Goal: Information Seeking & Learning: Learn about a topic

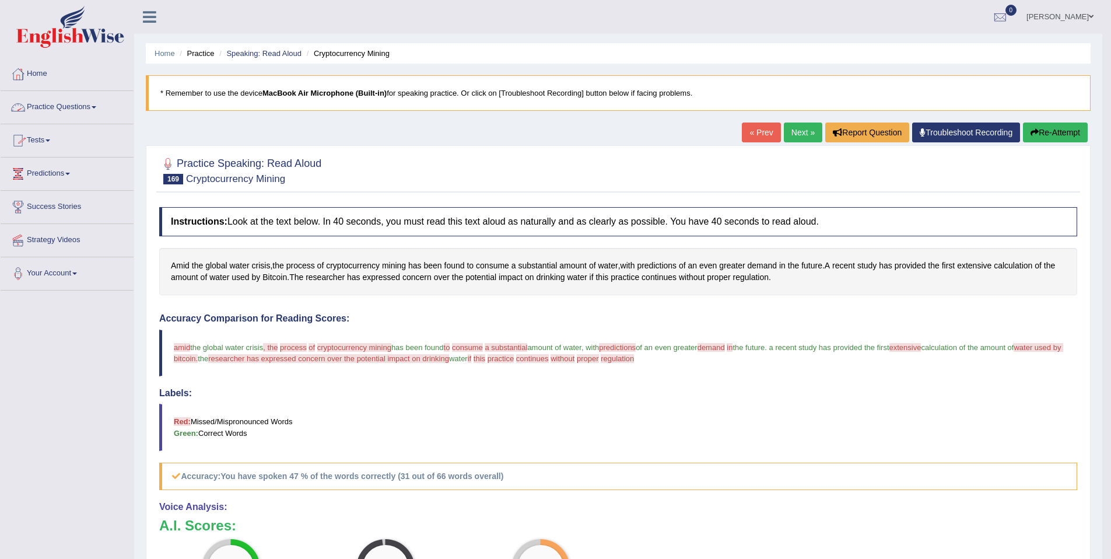
click at [97, 106] on link "Practice Questions" at bounding box center [67, 105] width 133 height 29
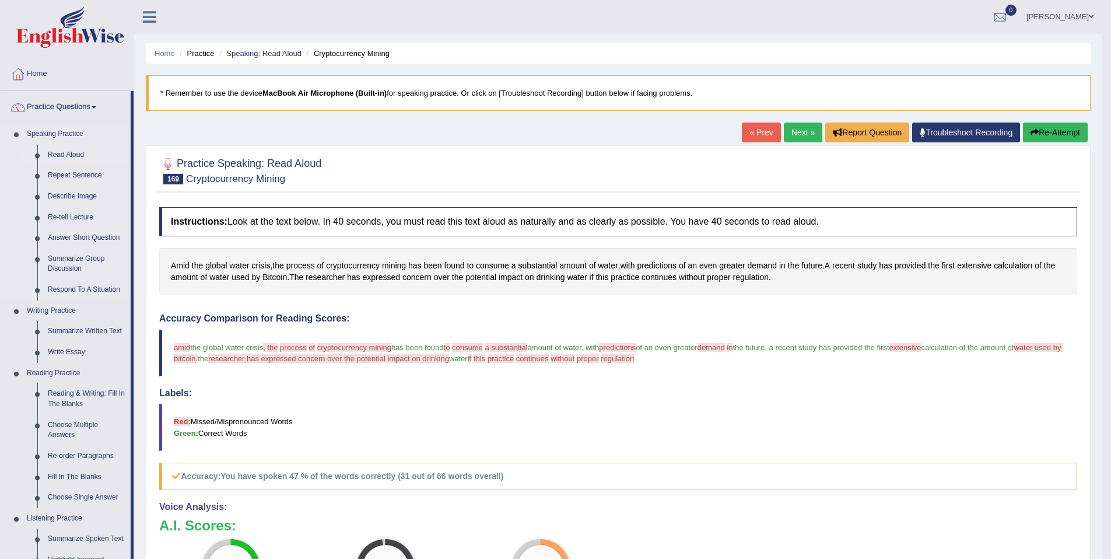
click at [73, 156] on link "Read Aloud" at bounding box center [87, 155] width 88 height 21
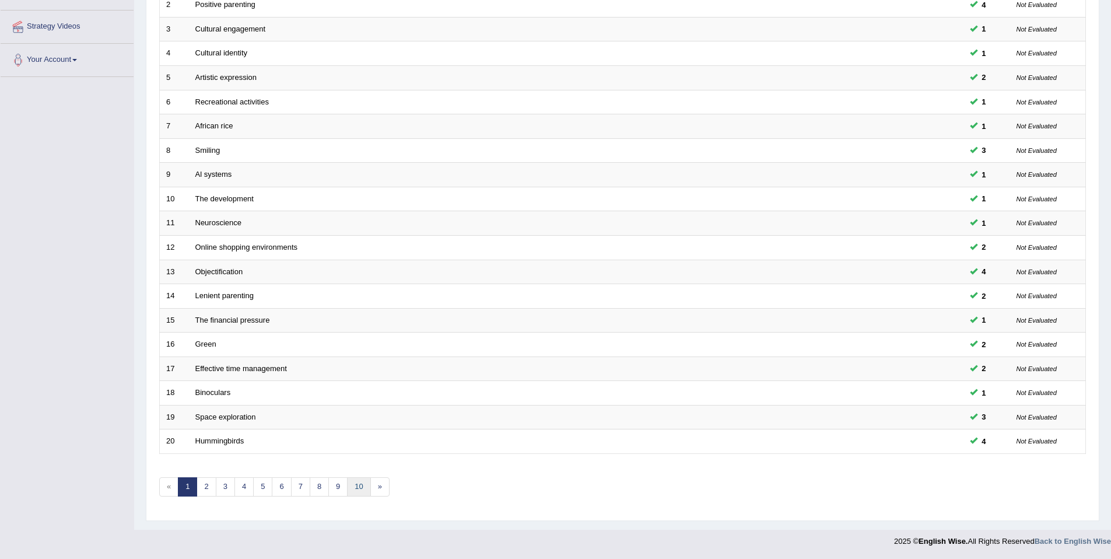
click at [364, 489] on link "10" at bounding box center [358, 486] width 23 height 19
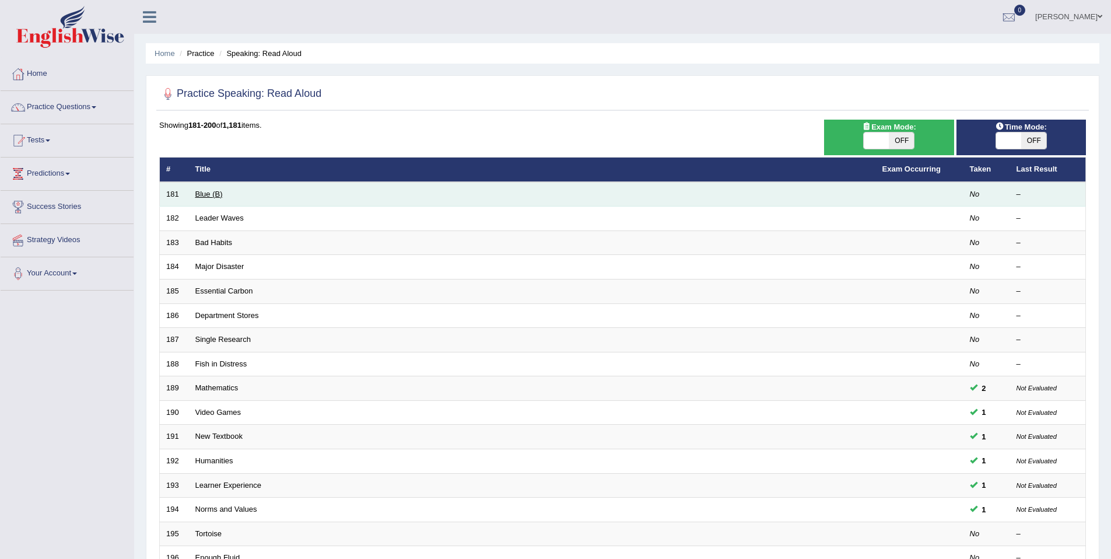
click at [197, 192] on link "Blue (B)" at bounding box center [208, 194] width 27 height 9
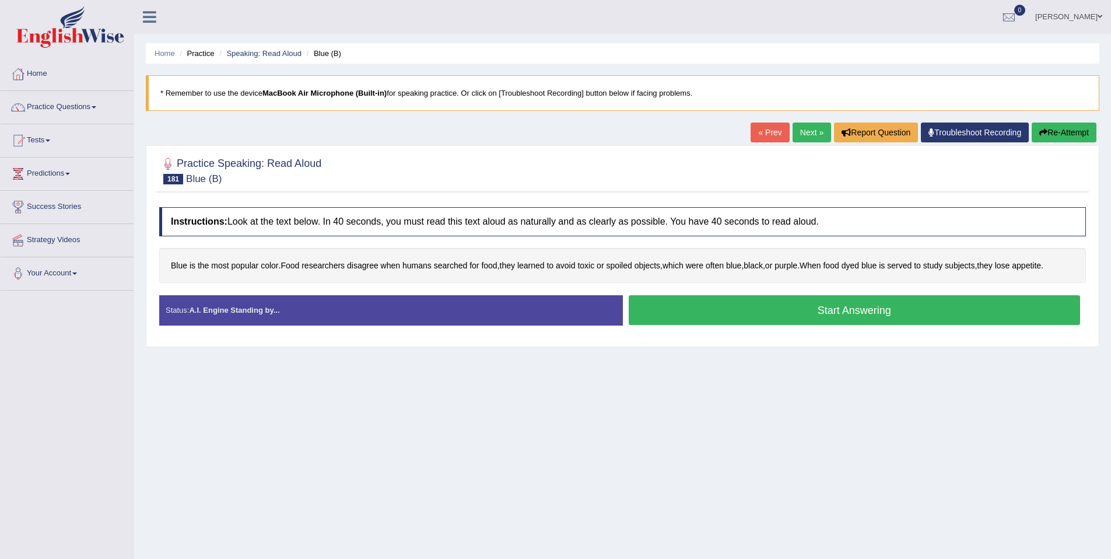
click at [677, 315] on button "Start Answering" at bounding box center [855, 310] width 452 height 30
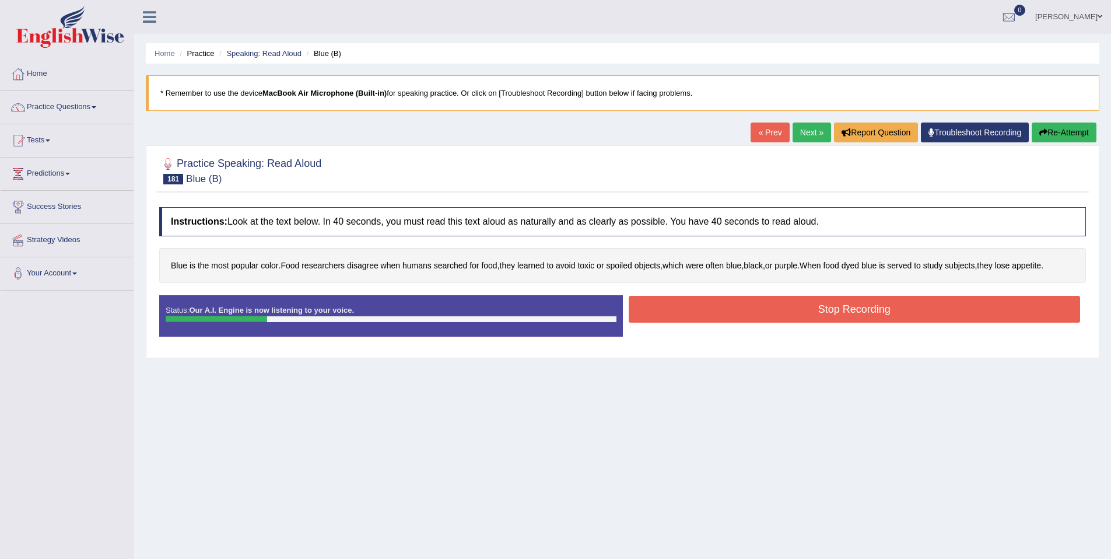
click at [672, 309] on button "Stop Recording" at bounding box center [855, 309] width 452 height 27
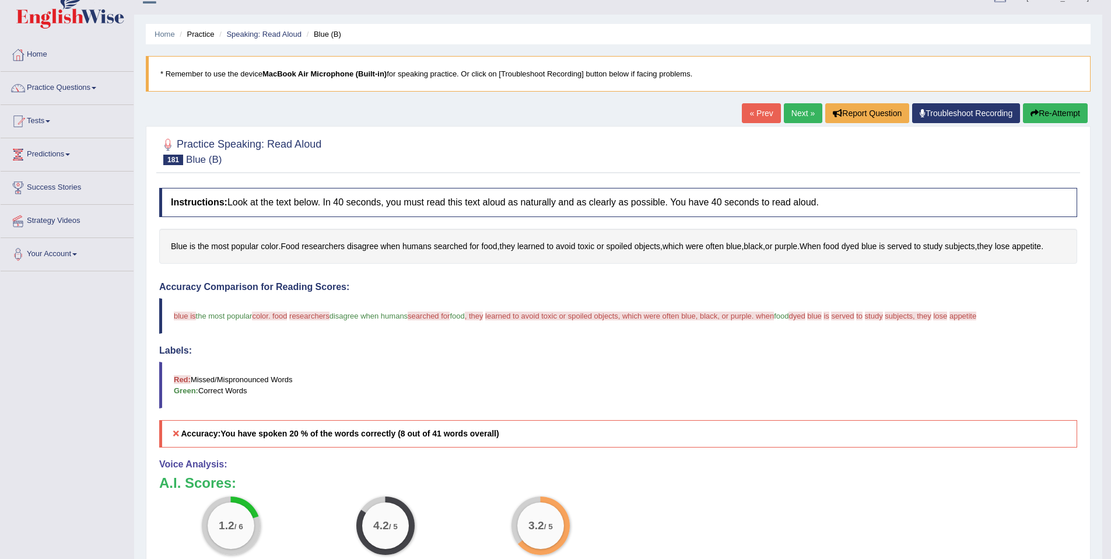
scroll to position [20, 0]
click at [1044, 110] on button "Re-Attempt" at bounding box center [1055, 112] width 65 height 20
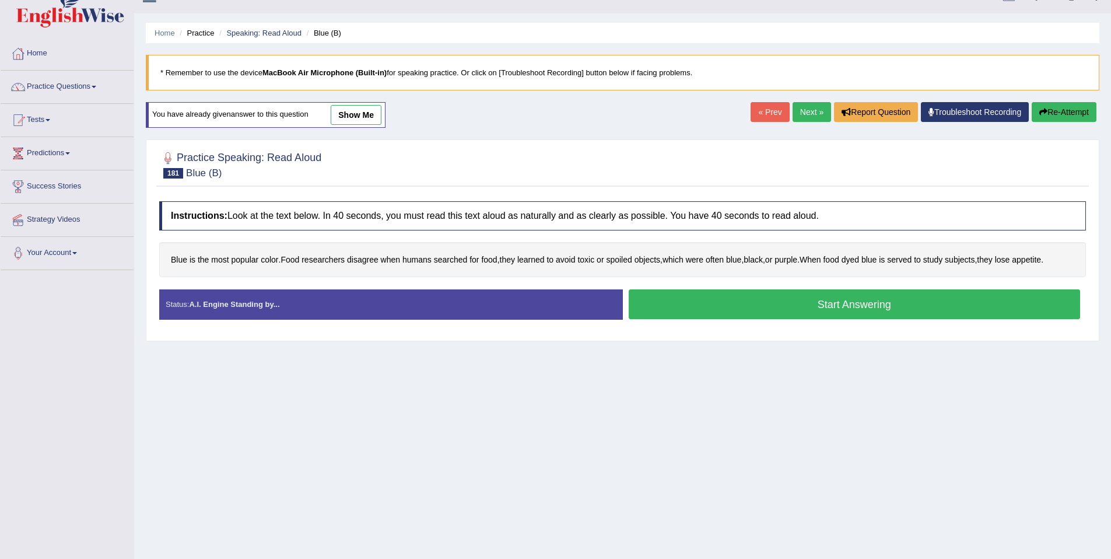
click at [765, 308] on button "Start Answering" at bounding box center [855, 304] width 452 height 30
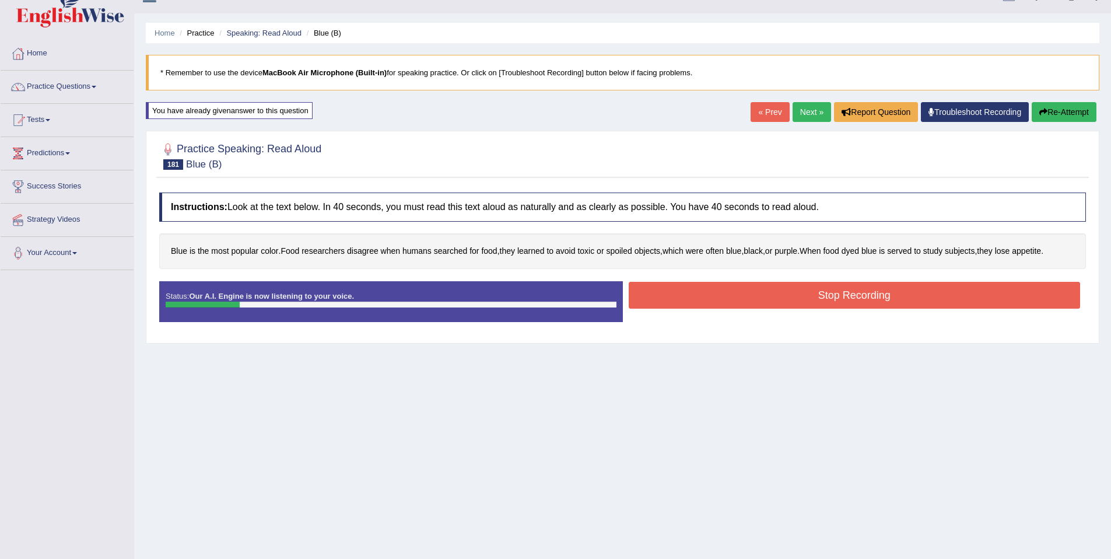
click at [765, 303] on button "Stop Recording" at bounding box center [855, 295] width 452 height 27
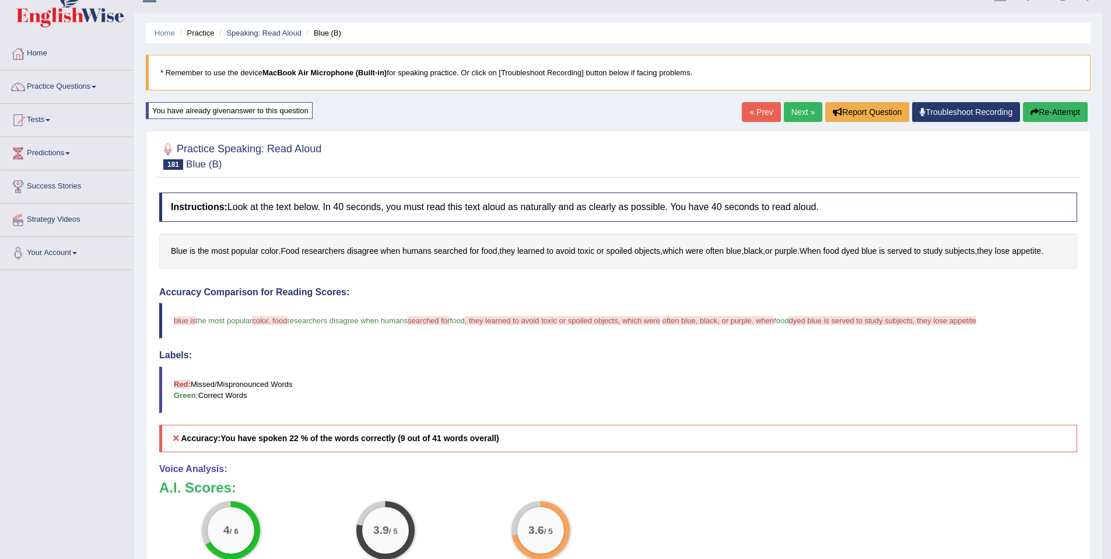
click at [1047, 115] on button "Re-Attempt" at bounding box center [1055, 112] width 65 height 20
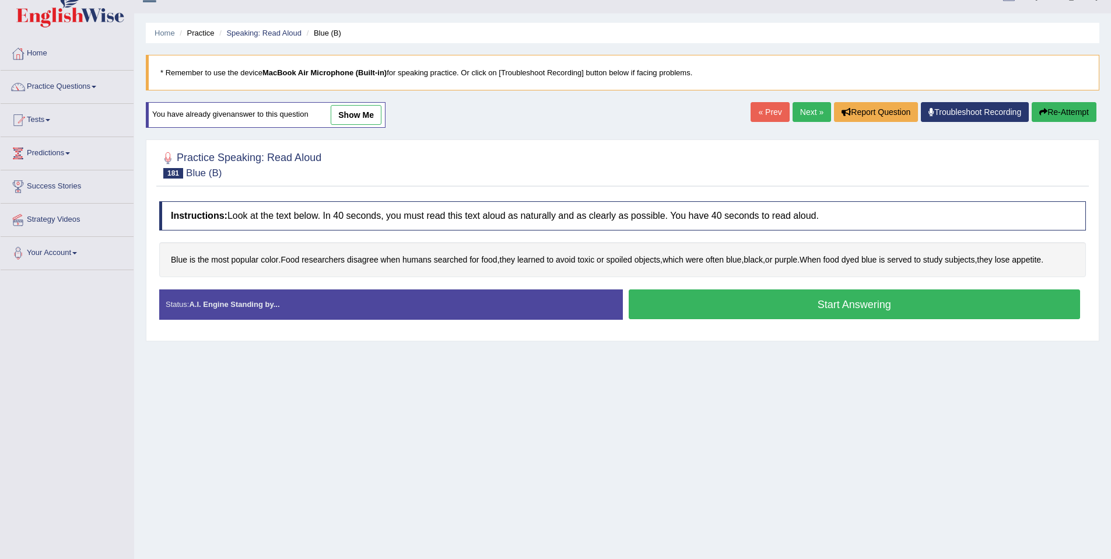
click at [794, 304] on button "Start Answering" at bounding box center [855, 304] width 452 height 30
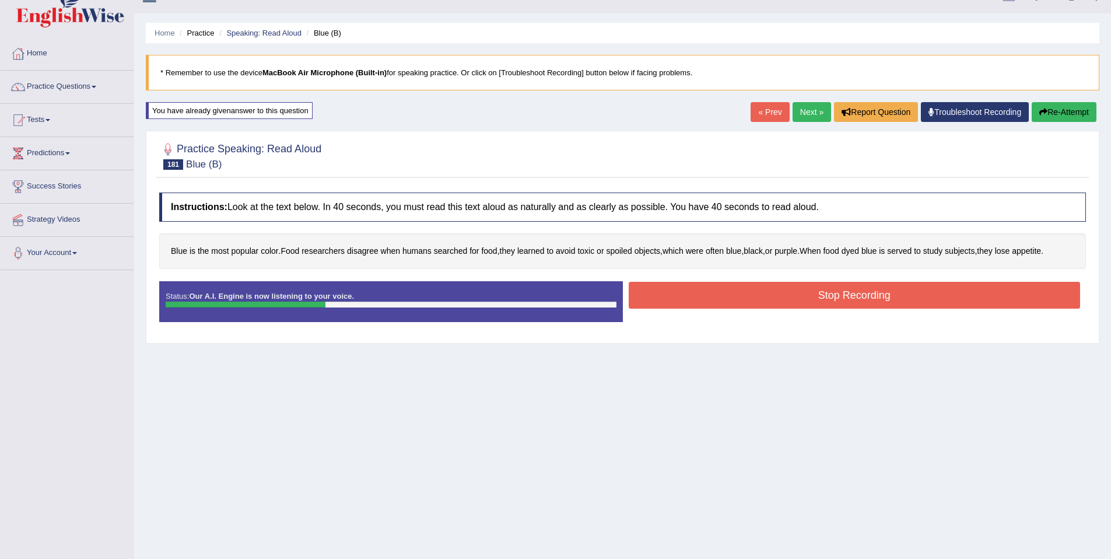
click at [800, 292] on button "Stop Recording" at bounding box center [855, 295] width 452 height 27
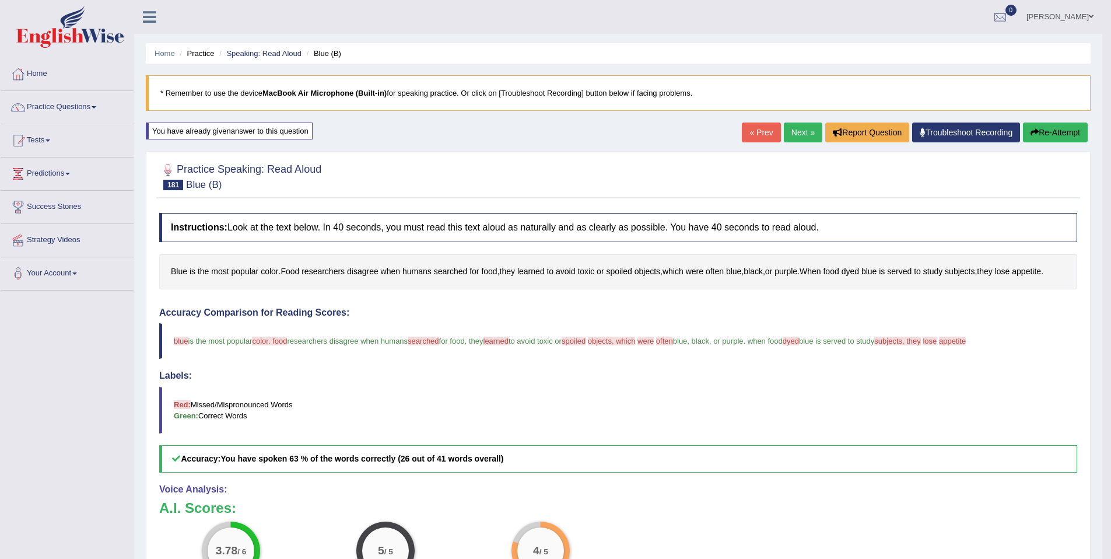
click at [804, 135] on link "Next »" at bounding box center [803, 132] width 38 height 20
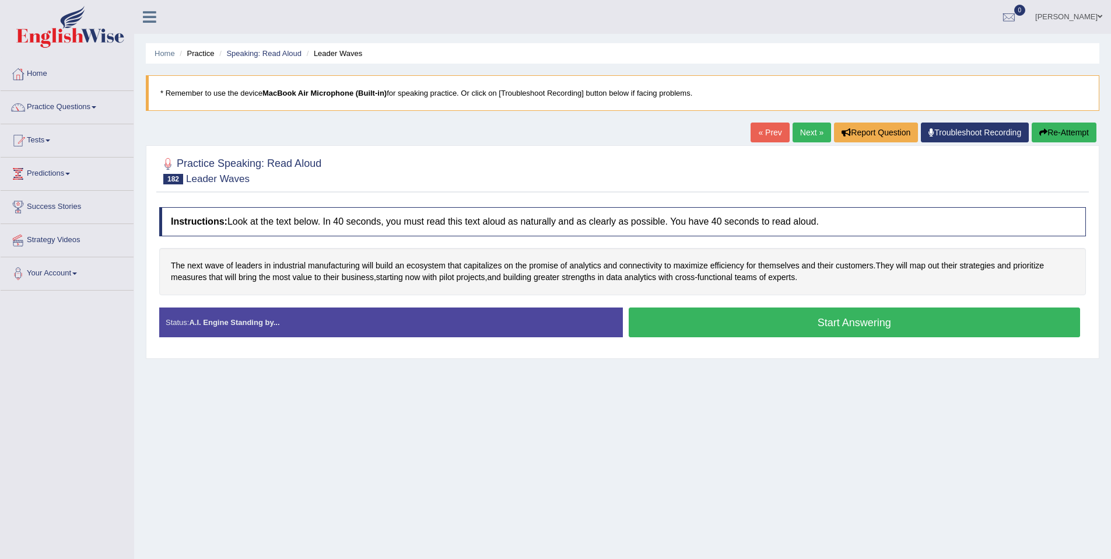
click at [712, 315] on button "Start Answering" at bounding box center [855, 322] width 452 height 30
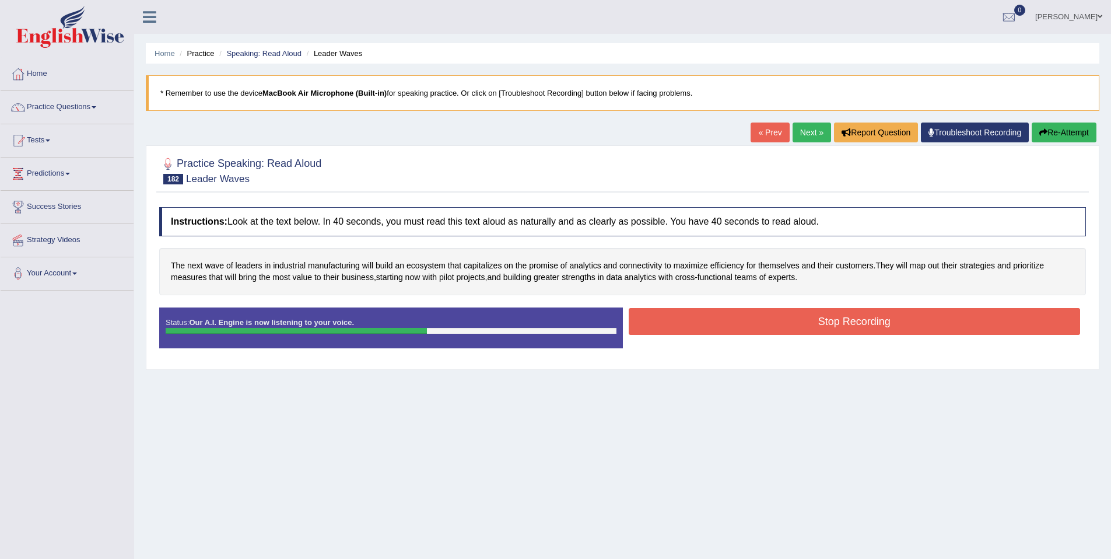
click at [762, 317] on button "Stop Recording" at bounding box center [855, 321] width 452 height 27
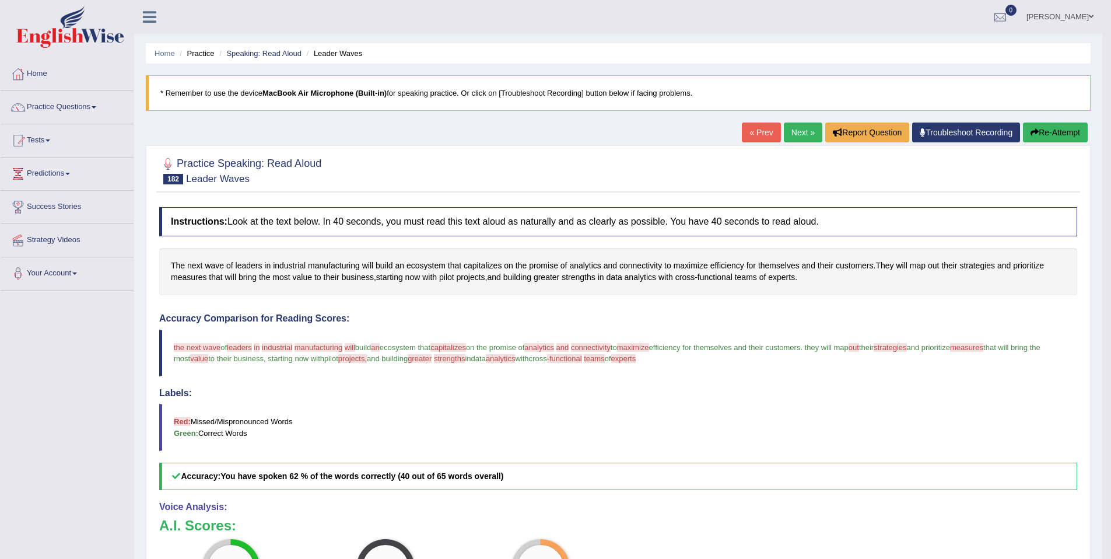
click at [789, 130] on link "Next »" at bounding box center [803, 132] width 38 height 20
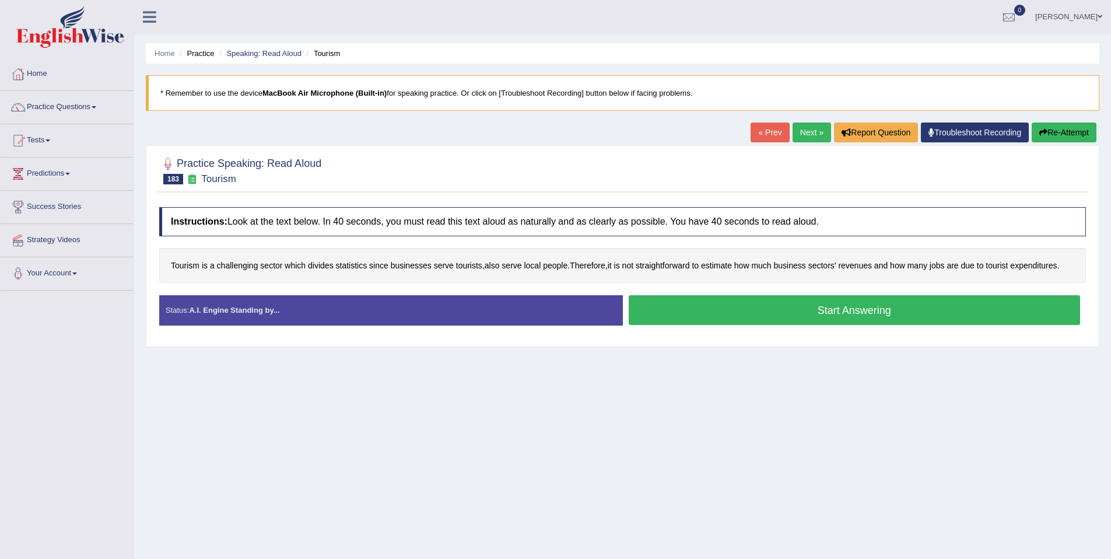
click at [774, 319] on button "Start Answering" at bounding box center [855, 310] width 452 height 30
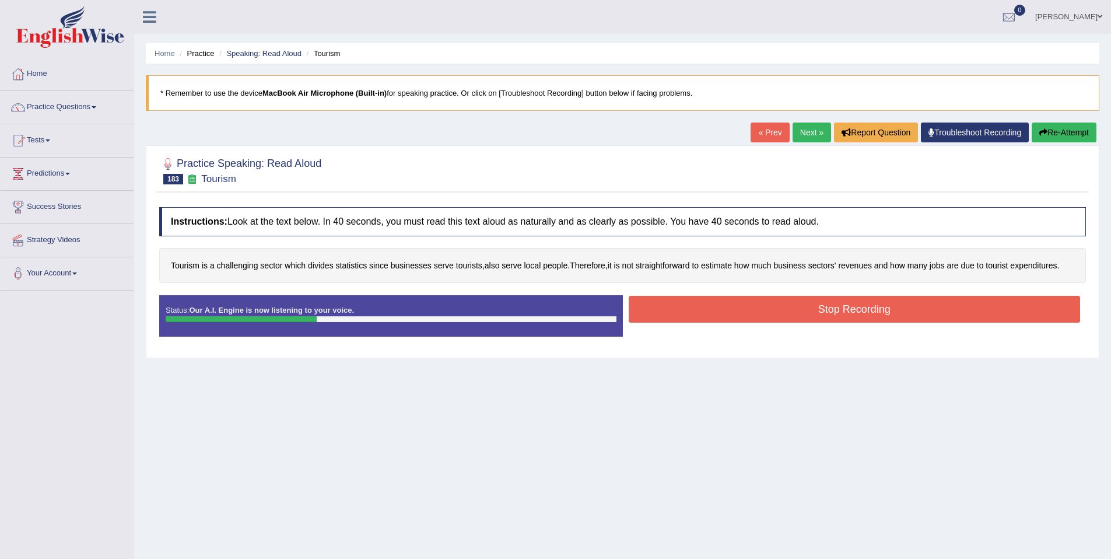
click at [792, 314] on button "Stop Recording" at bounding box center [855, 309] width 452 height 27
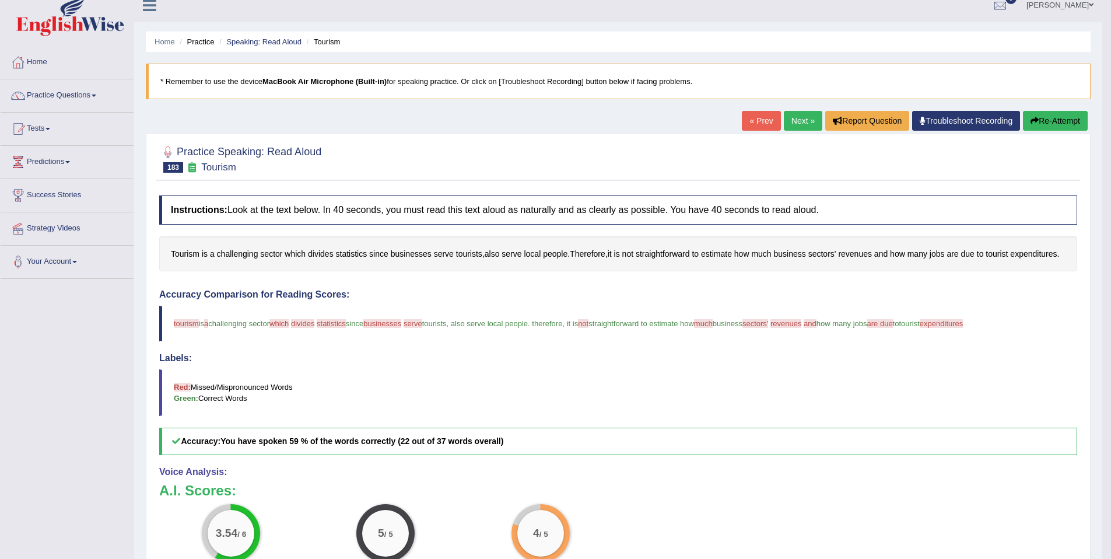
scroll to position [12, 0]
click at [784, 119] on link "Next »" at bounding box center [803, 120] width 38 height 20
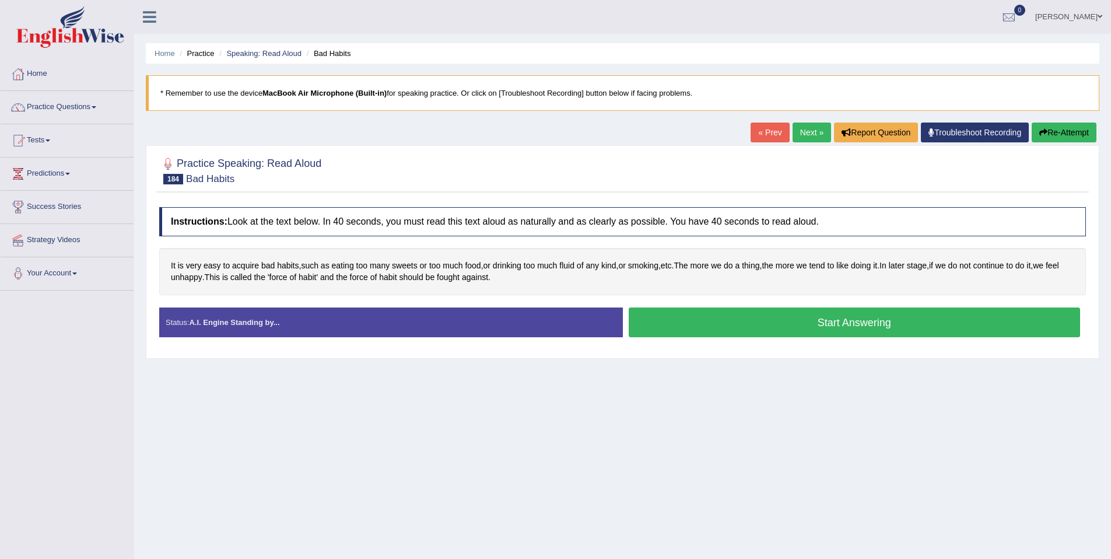
click at [738, 318] on button "Start Answering" at bounding box center [855, 322] width 452 height 30
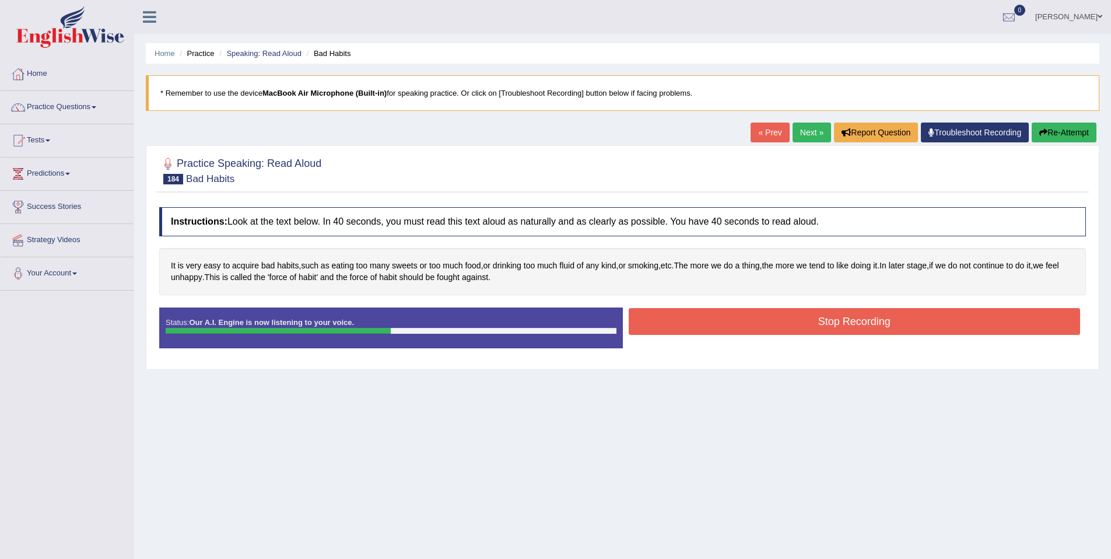
click at [771, 318] on button "Stop Recording" at bounding box center [855, 321] width 452 height 27
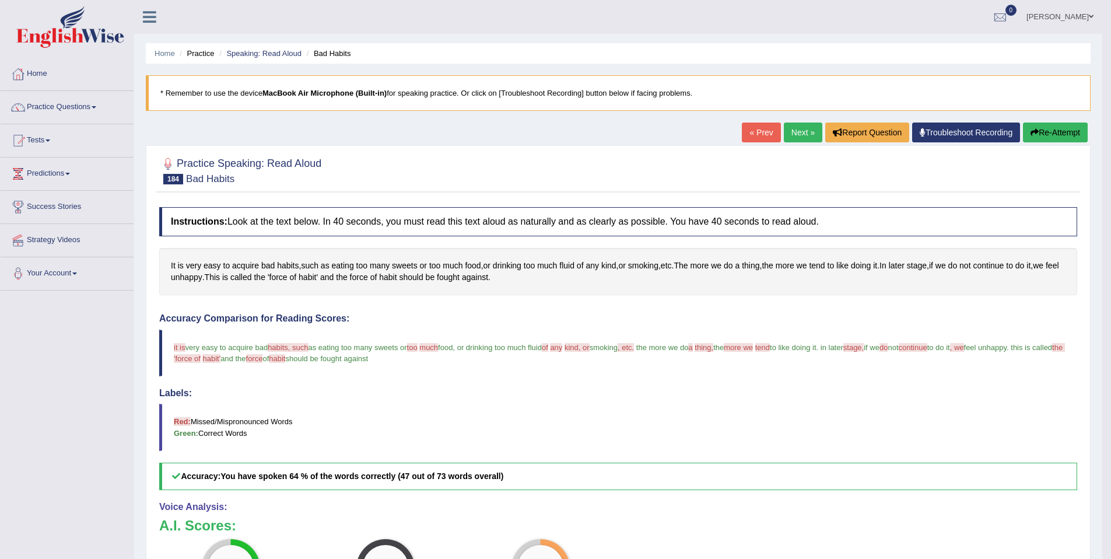
click at [797, 134] on link "Next »" at bounding box center [803, 132] width 38 height 20
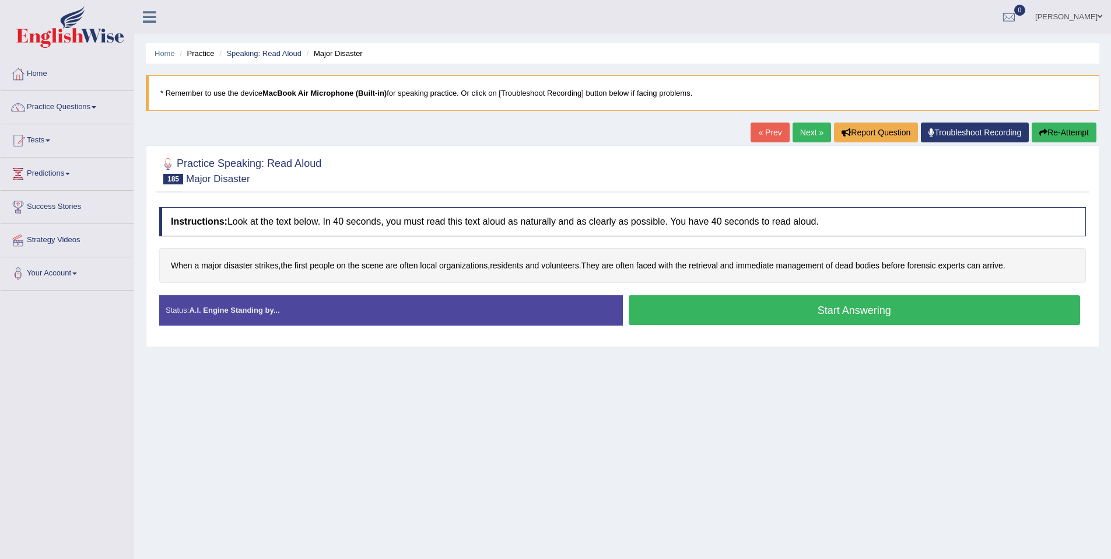
click at [780, 320] on button "Start Answering" at bounding box center [855, 310] width 452 height 30
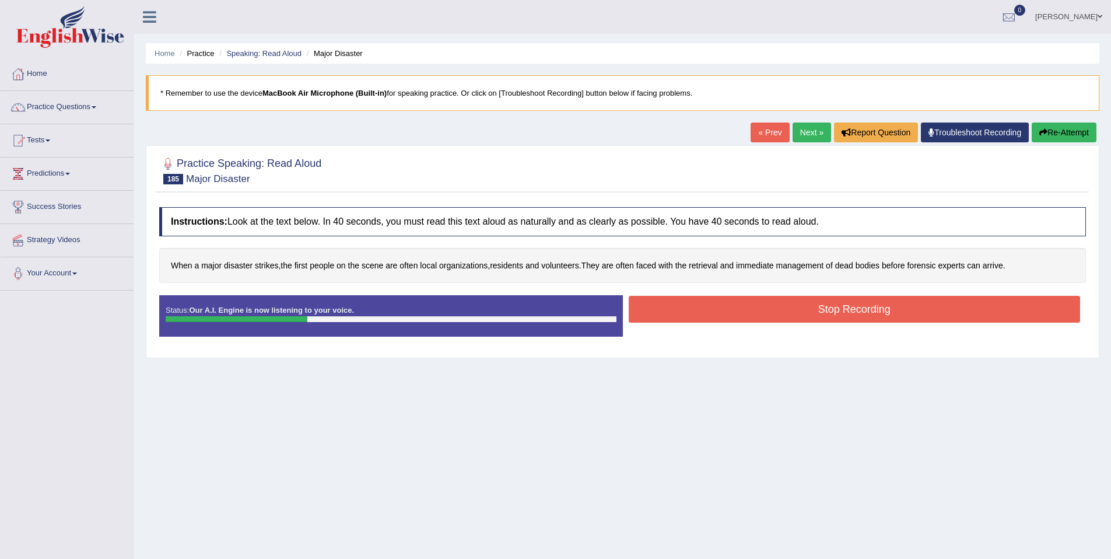
click at [776, 304] on button "Stop Recording" at bounding box center [855, 309] width 452 height 27
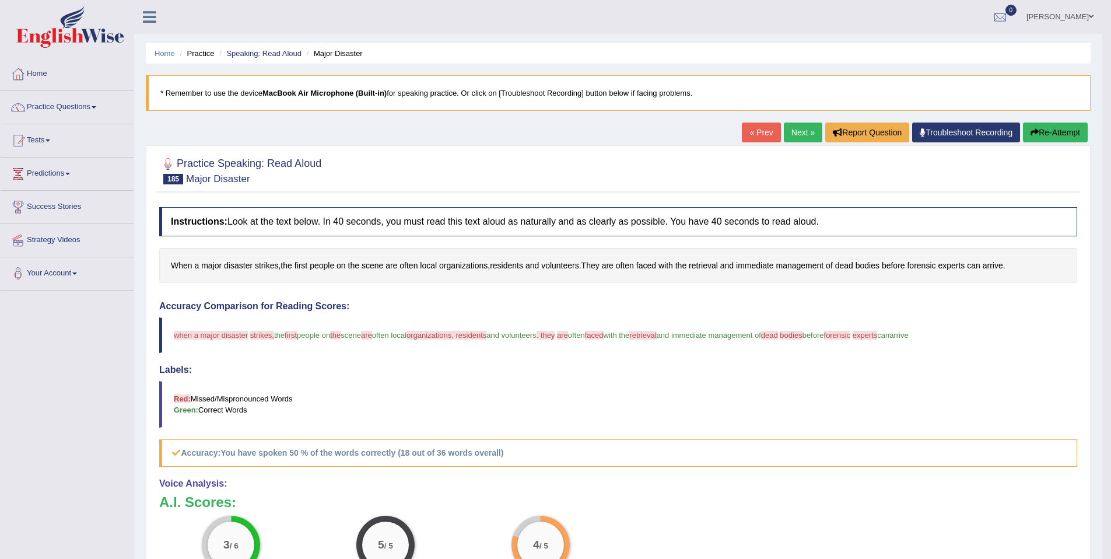
click at [805, 129] on link "Next »" at bounding box center [803, 132] width 38 height 20
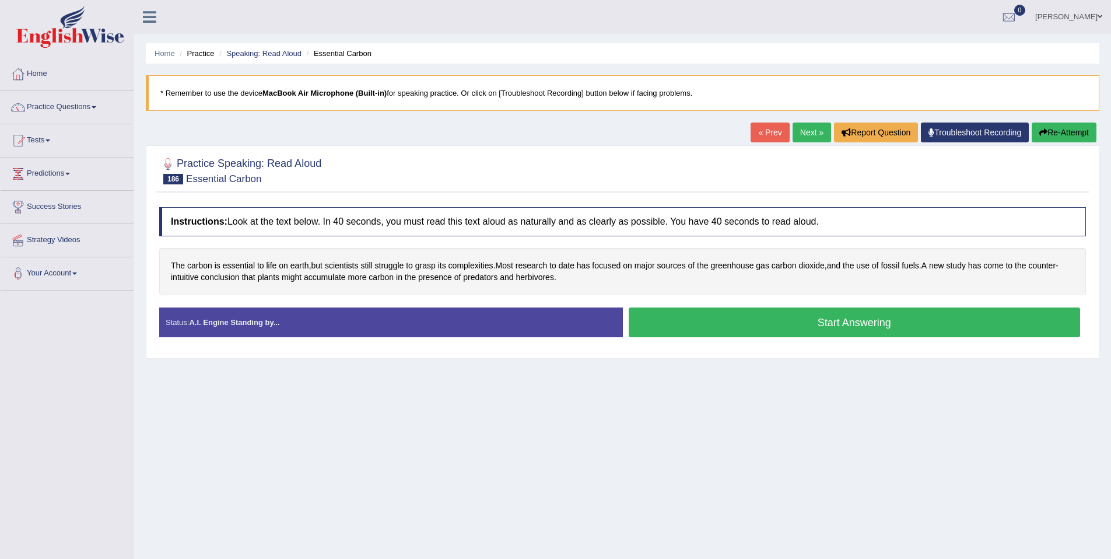
click at [729, 321] on button "Start Answering" at bounding box center [855, 322] width 452 height 30
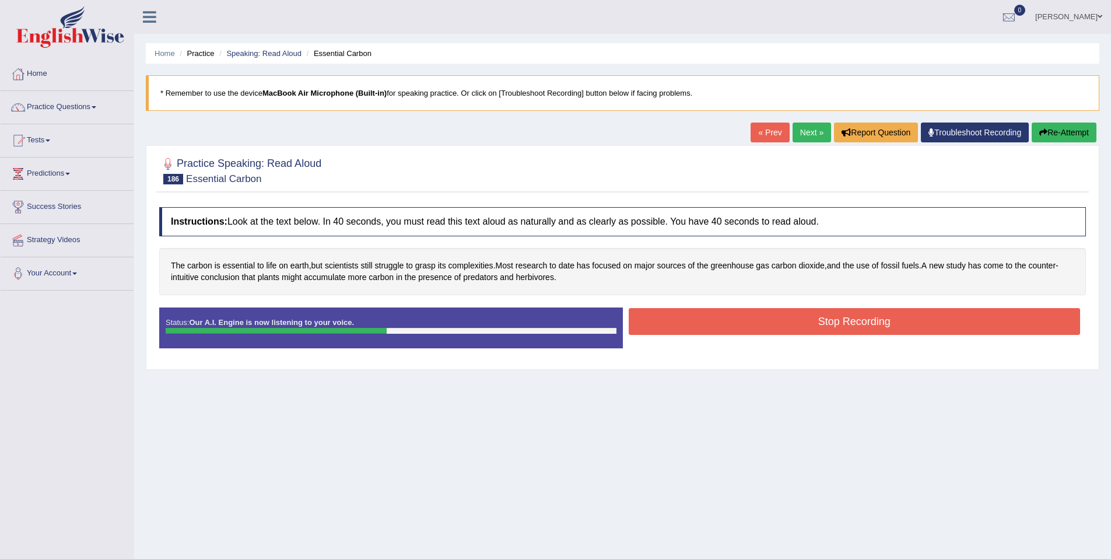
click at [702, 317] on button "Stop Recording" at bounding box center [855, 321] width 452 height 27
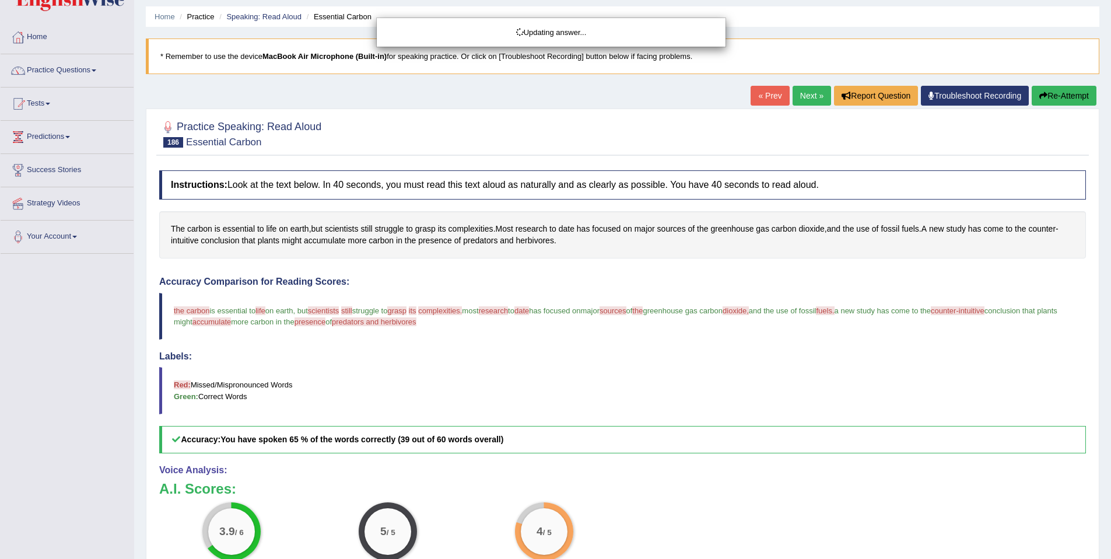
scroll to position [57, 0]
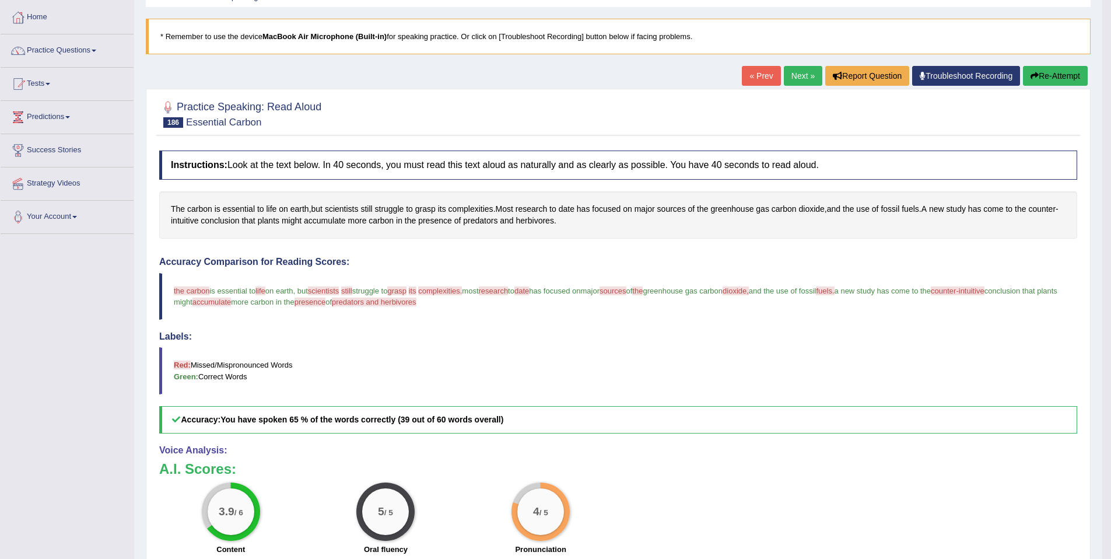
click at [796, 77] on link "Next »" at bounding box center [803, 76] width 38 height 20
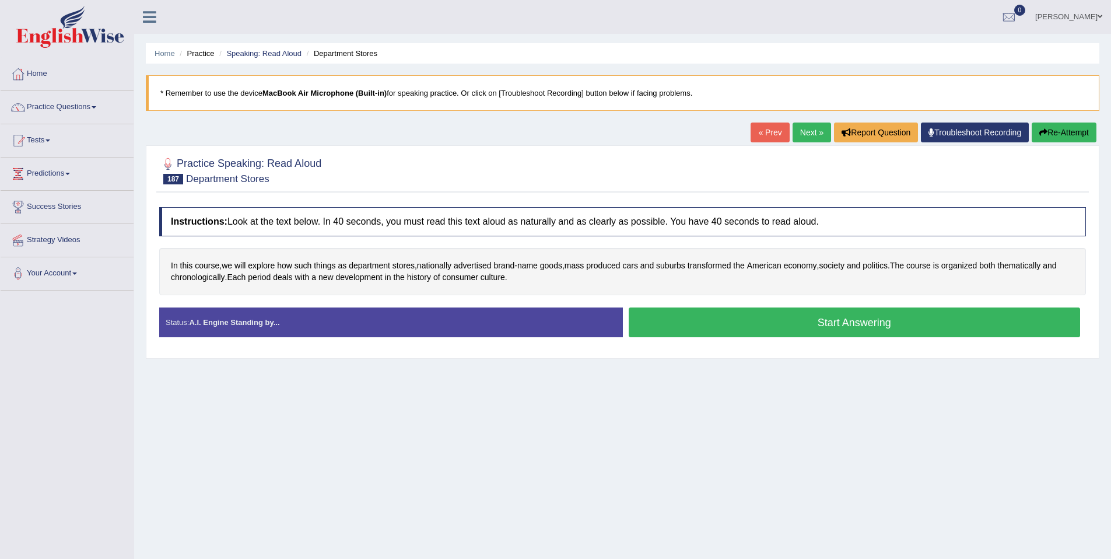
click at [804, 322] on button "Start Answering" at bounding box center [855, 322] width 452 height 30
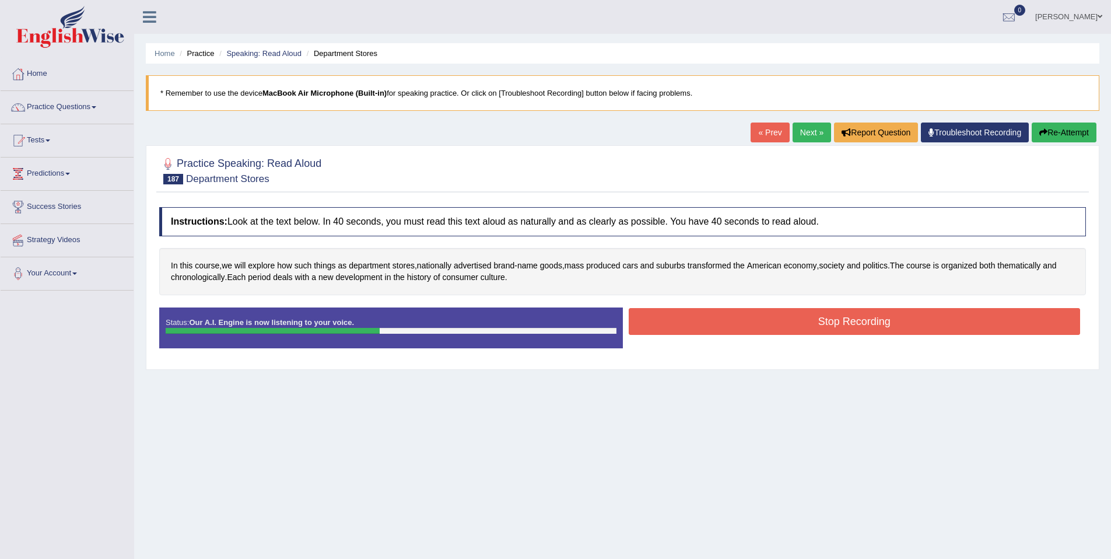
click at [727, 321] on button "Stop Recording" at bounding box center [855, 321] width 452 height 27
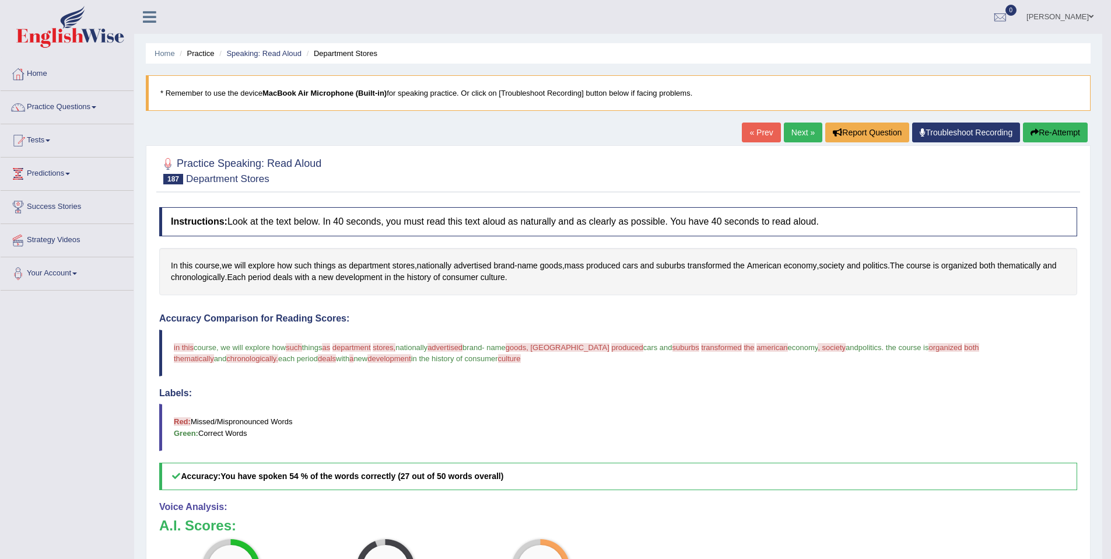
click at [803, 134] on link "Next »" at bounding box center [803, 132] width 38 height 20
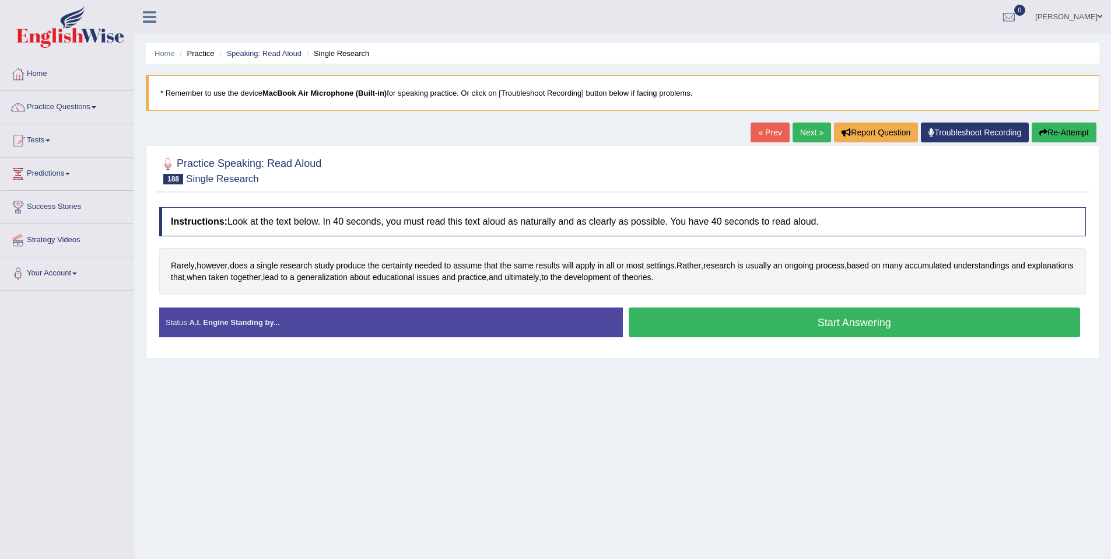
click at [688, 325] on button "Start Answering" at bounding box center [855, 322] width 452 height 30
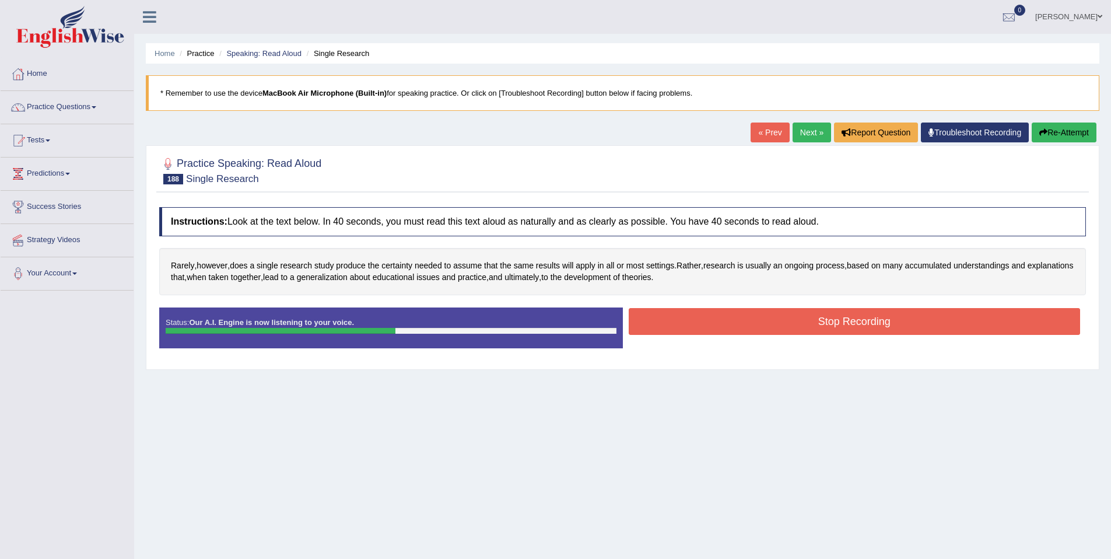
click at [715, 325] on button "Stop Recording" at bounding box center [855, 321] width 452 height 27
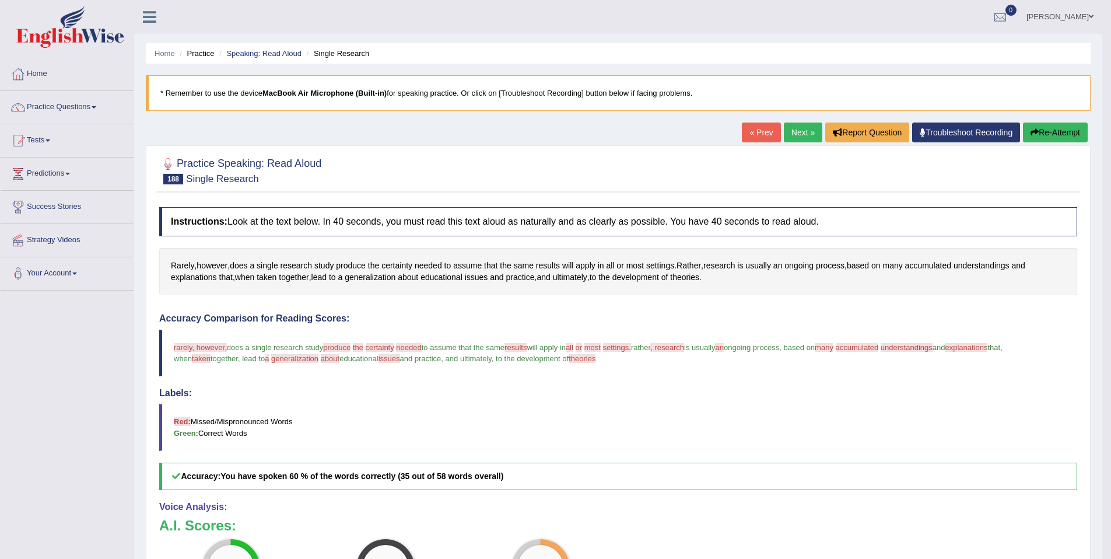
click at [795, 129] on link "Next »" at bounding box center [803, 132] width 38 height 20
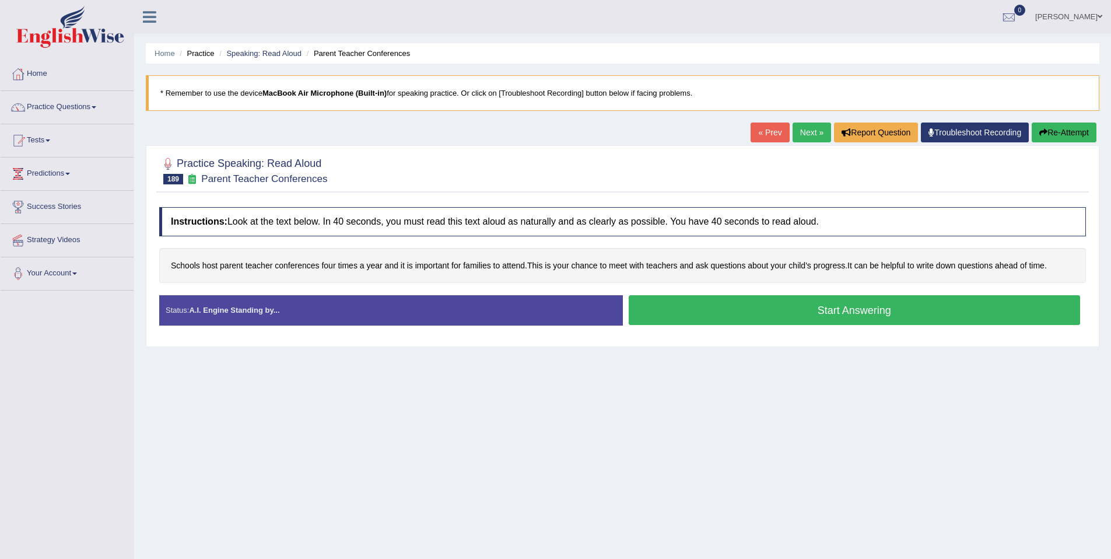
click at [700, 309] on button "Start Answering" at bounding box center [855, 310] width 452 height 30
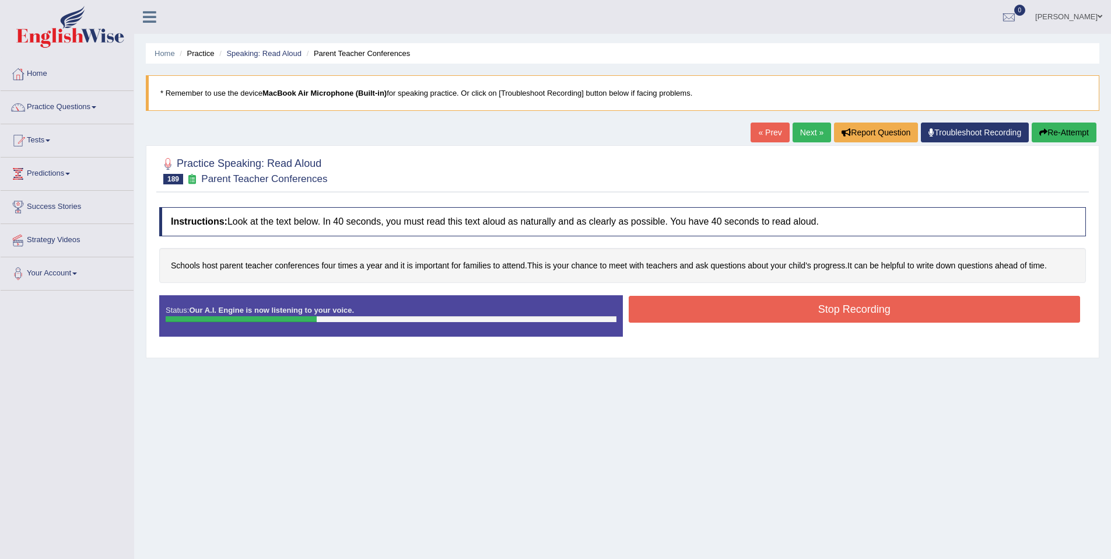
click at [716, 304] on button "Stop Recording" at bounding box center [855, 309] width 452 height 27
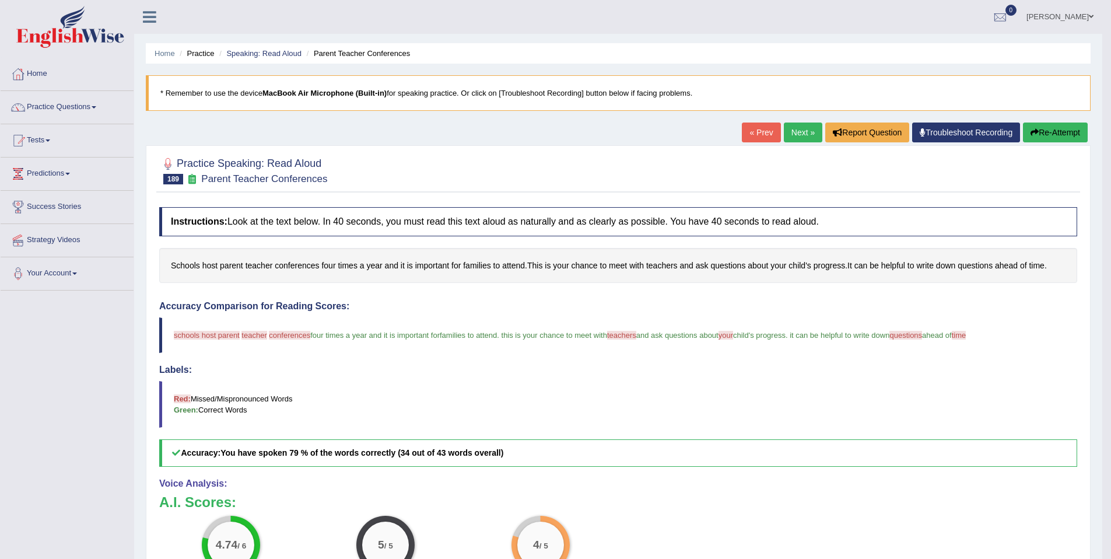
scroll to position [2, 0]
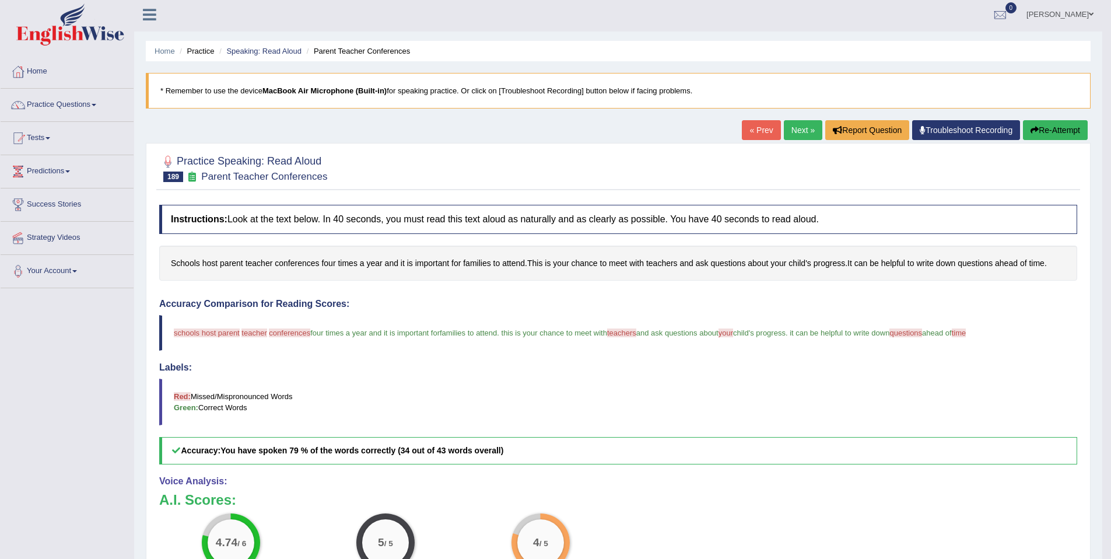
click at [800, 140] on div "« Prev Next » Report Question Troubleshoot Recording Re-Attempt" at bounding box center [916, 131] width 349 height 23
click at [800, 136] on link "Next »" at bounding box center [803, 130] width 38 height 20
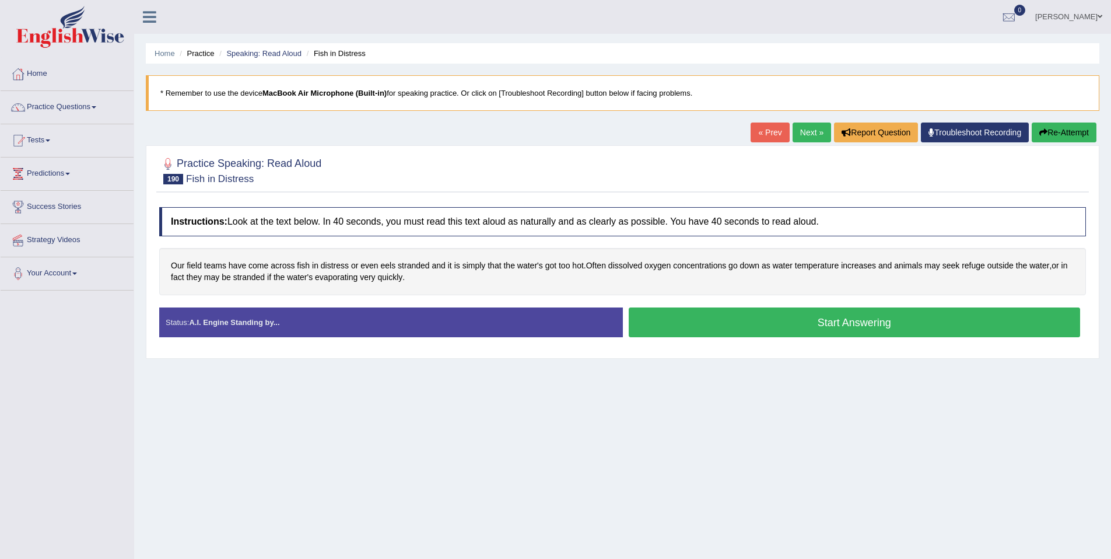
click at [754, 332] on button "Start Answering" at bounding box center [855, 322] width 452 height 30
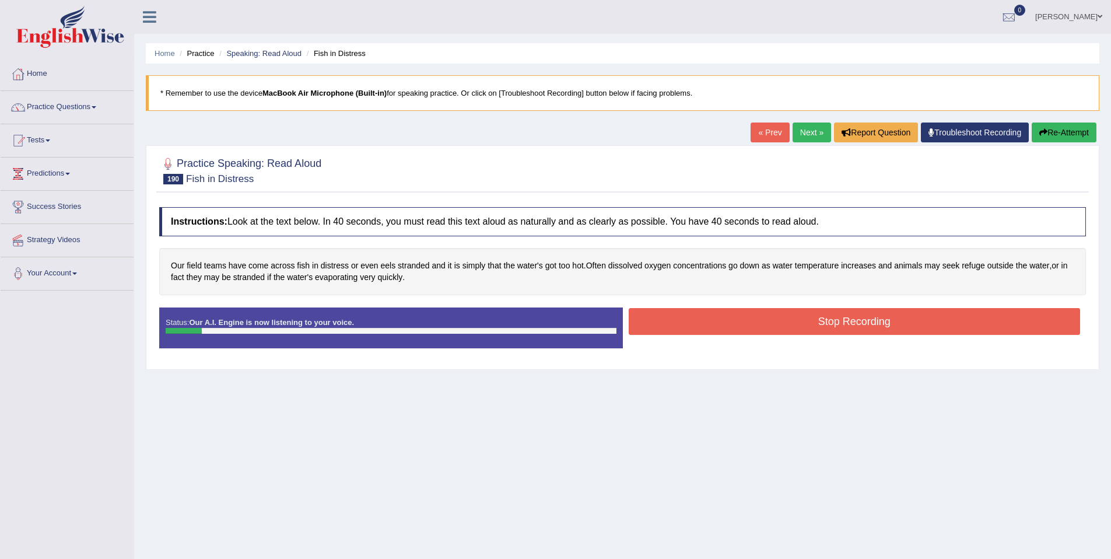
click at [749, 331] on button "Stop Recording" at bounding box center [855, 321] width 452 height 27
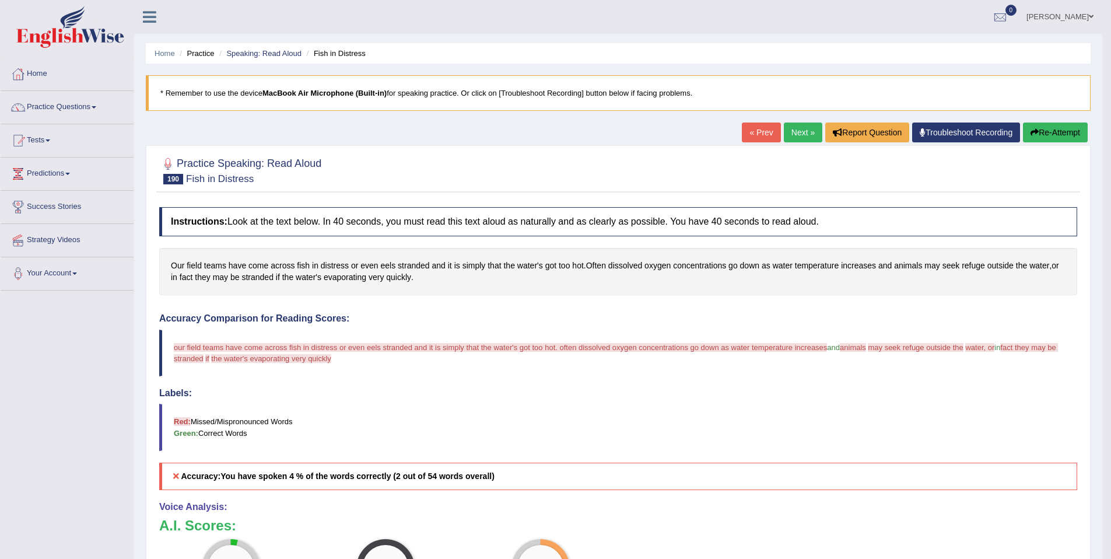
click at [75, 106] on link "Practice Questions" at bounding box center [67, 105] width 133 height 29
click at [75, 106] on link "Practice Questions" at bounding box center [66, 105] width 130 height 29
click at [75, 113] on link "Practice Questions" at bounding box center [67, 105] width 133 height 29
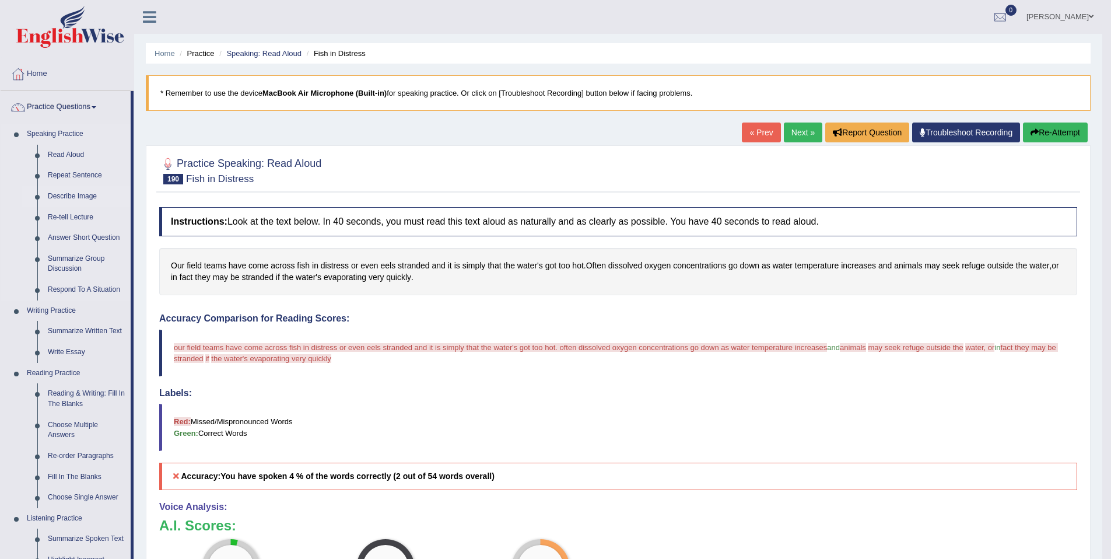
click at [76, 198] on link "Describe Image" at bounding box center [87, 196] width 88 height 21
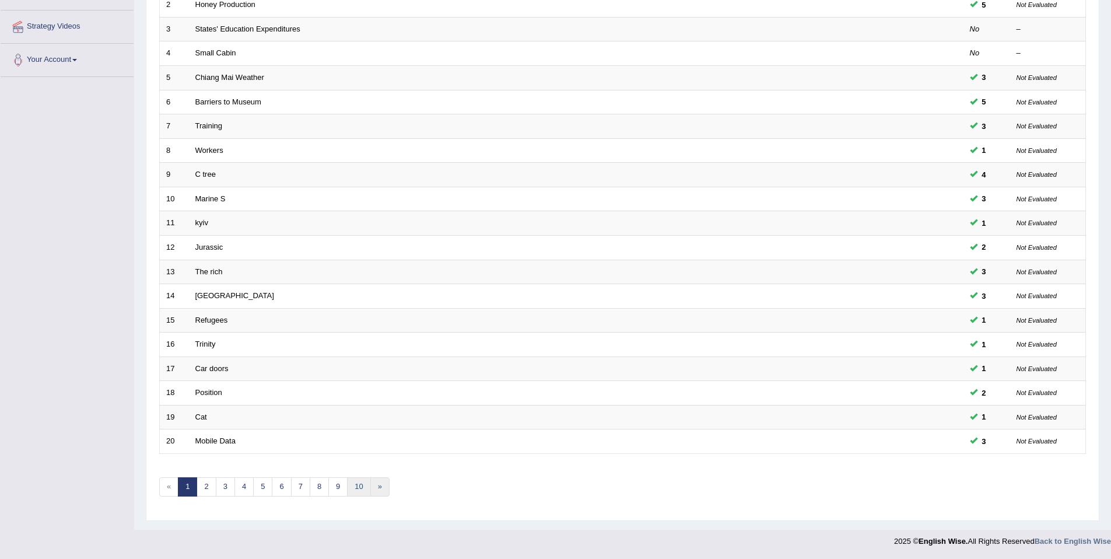
click at [360, 491] on link "10" at bounding box center [358, 486] width 23 height 19
click at [359, 489] on link "10" at bounding box center [358, 486] width 23 height 19
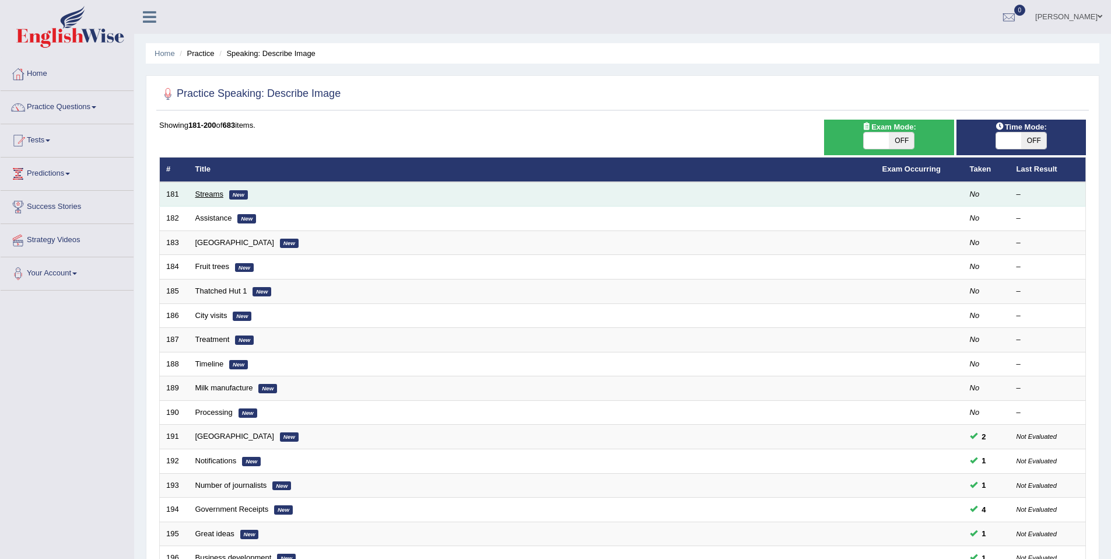
click at [197, 191] on link "Streams" at bounding box center [209, 194] width 28 height 9
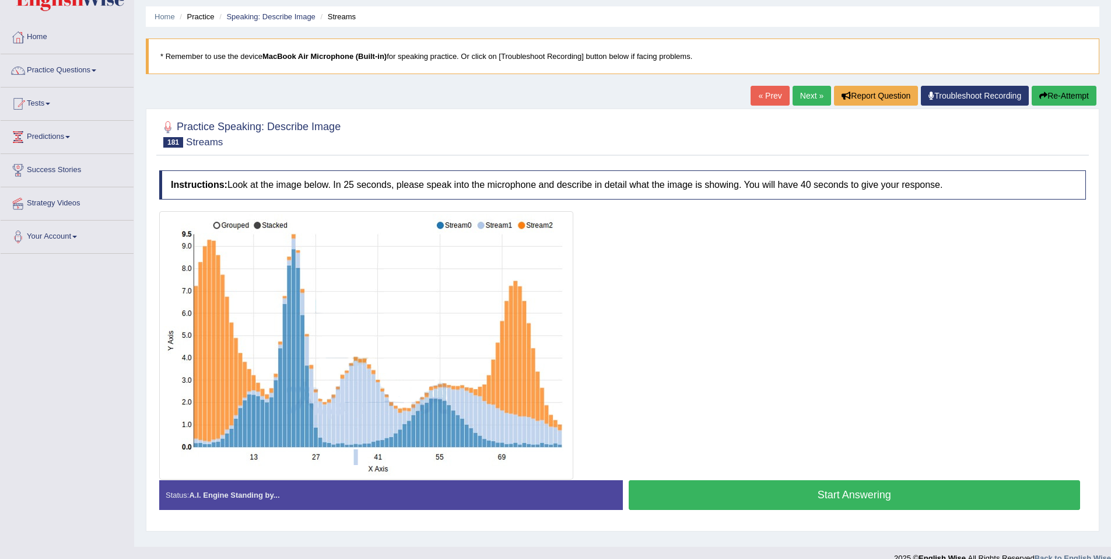
scroll to position [54, 0]
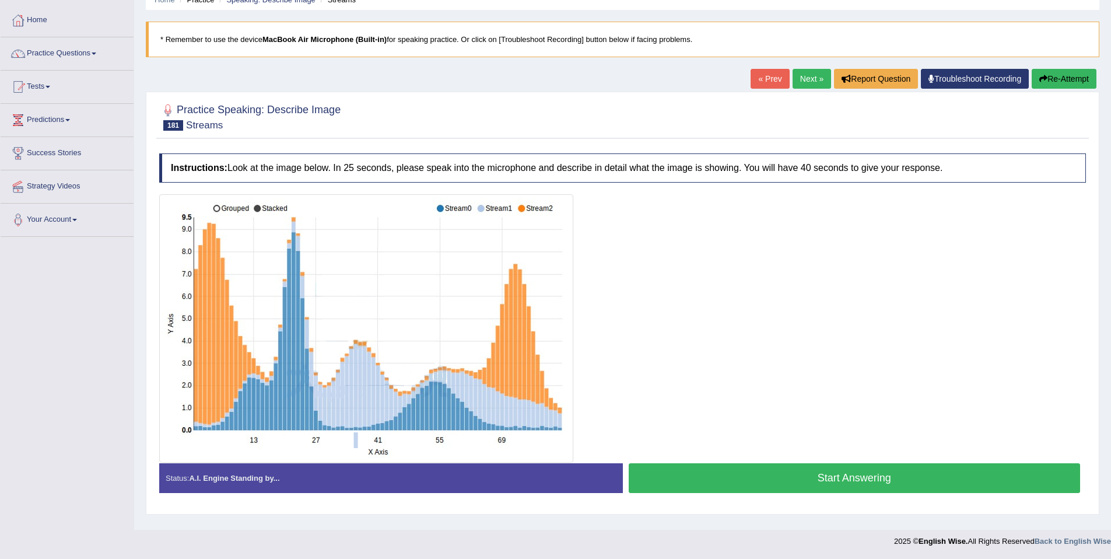
click at [756, 472] on button "Start Answering" at bounding box center [855, 478] width 452 height 30
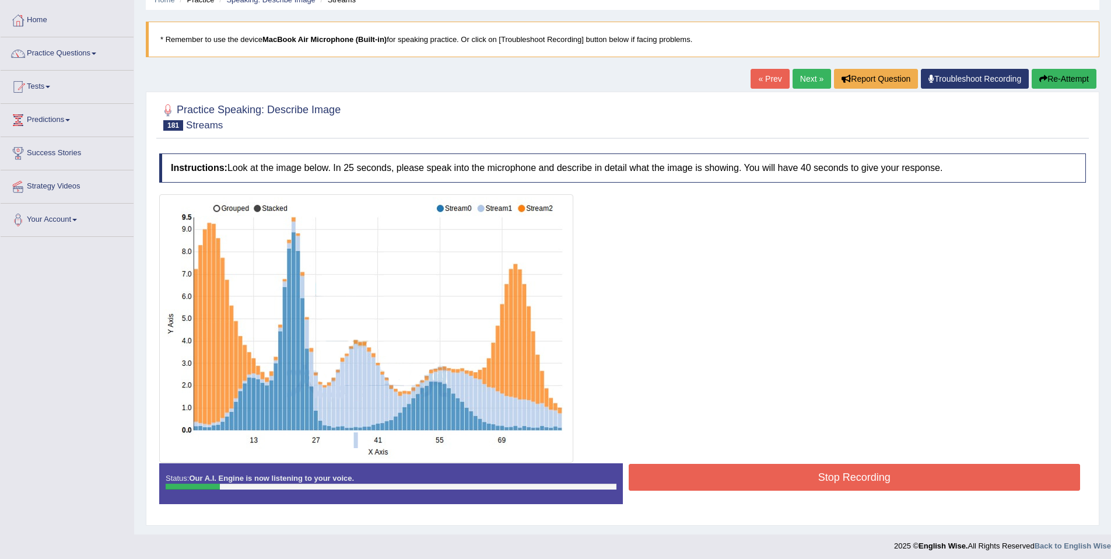
click at [836, 475] on button "Stop Recording" at bounding box center [855, 477] width 452 height 27
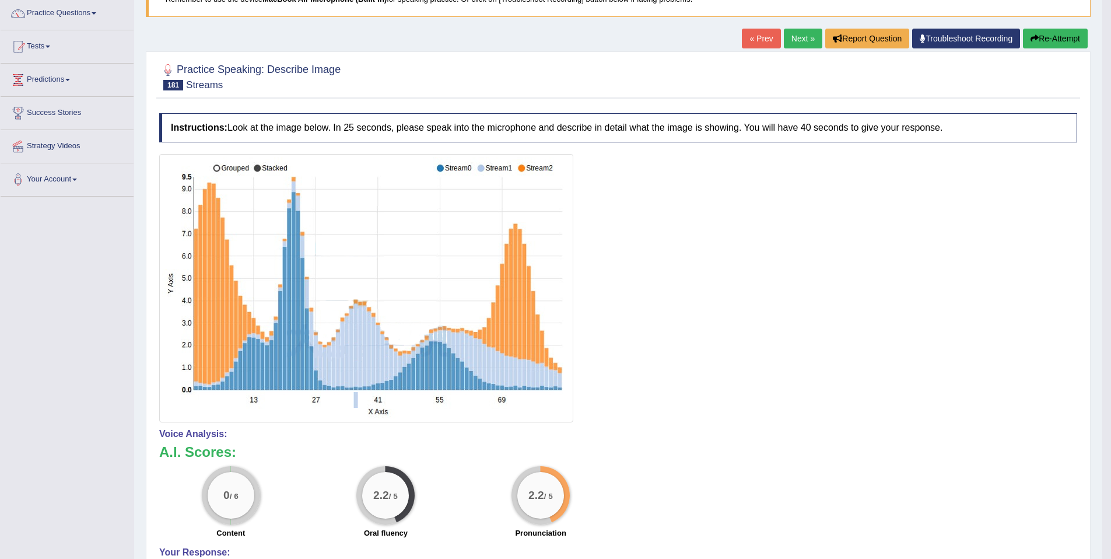
scroll to position [106, 0]
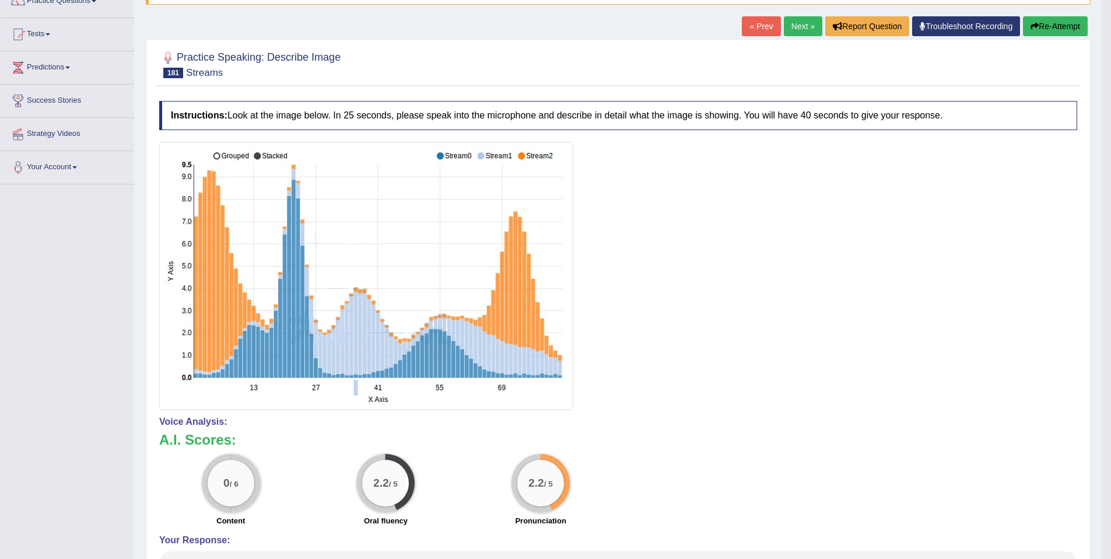
click at [1041, 23] on button "Re-Attempt" at bounding box center [1055, 26] width 65 height 20
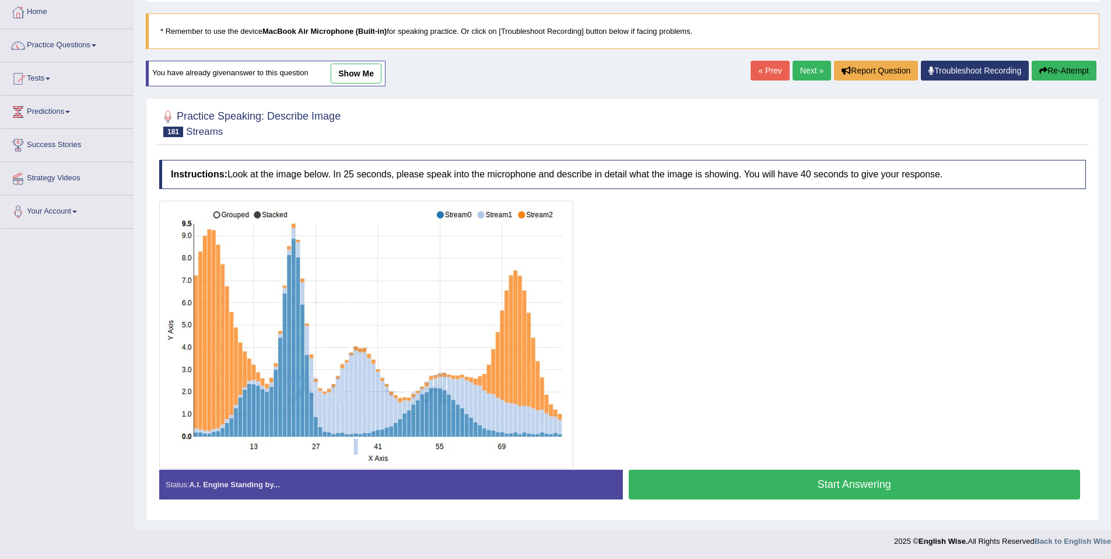
click at [812, 73] on link "Next »" at bounding box center [812, 71] width 38 height 20
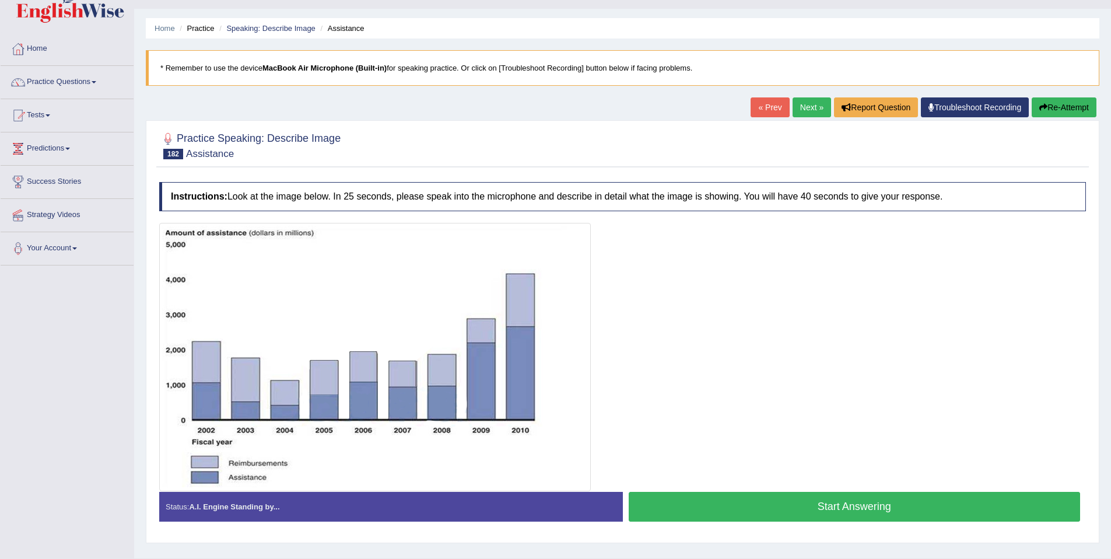
scroll to position [25, 0]
click at [696, 515] on button "Start Answering" at bounding box center [855, 507] width 452 height 30
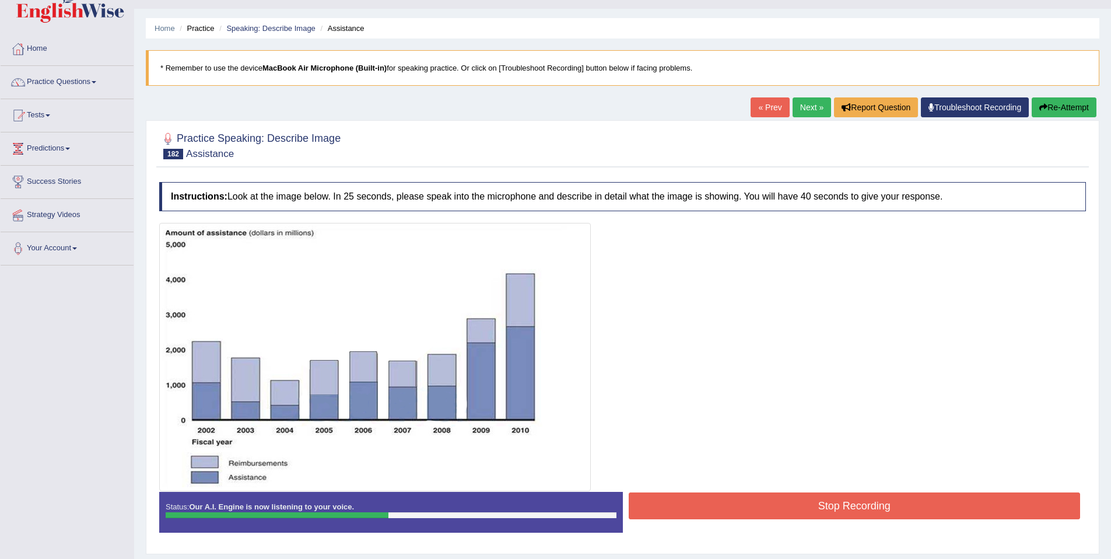
click at [728, 507] on button "Stop Recording" at bounding box center [855, 505] width 452 height 27
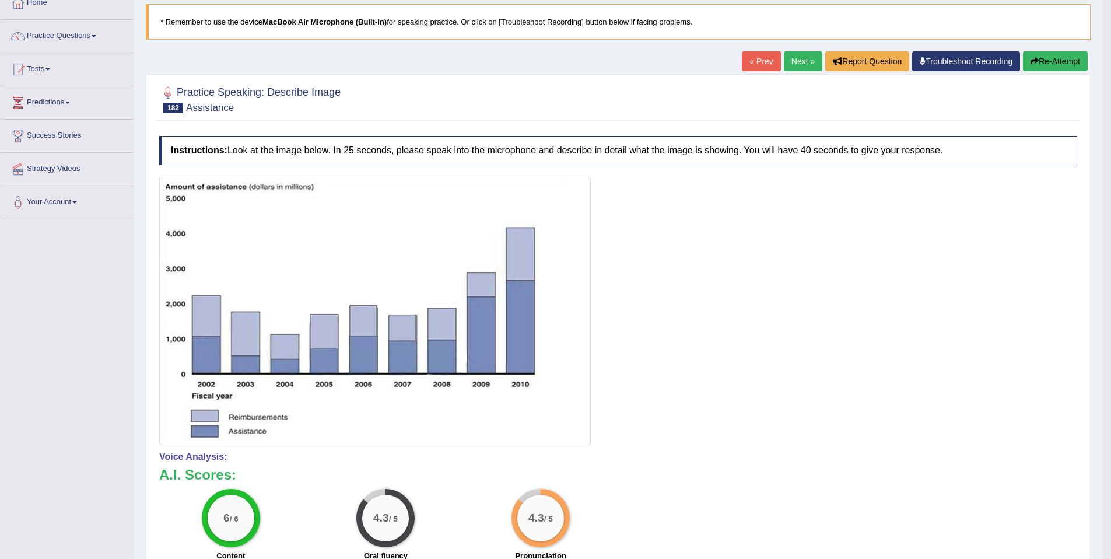
scroll to position [0, 0]
